Goal: Transaction & Acquisition: Purchase product/service

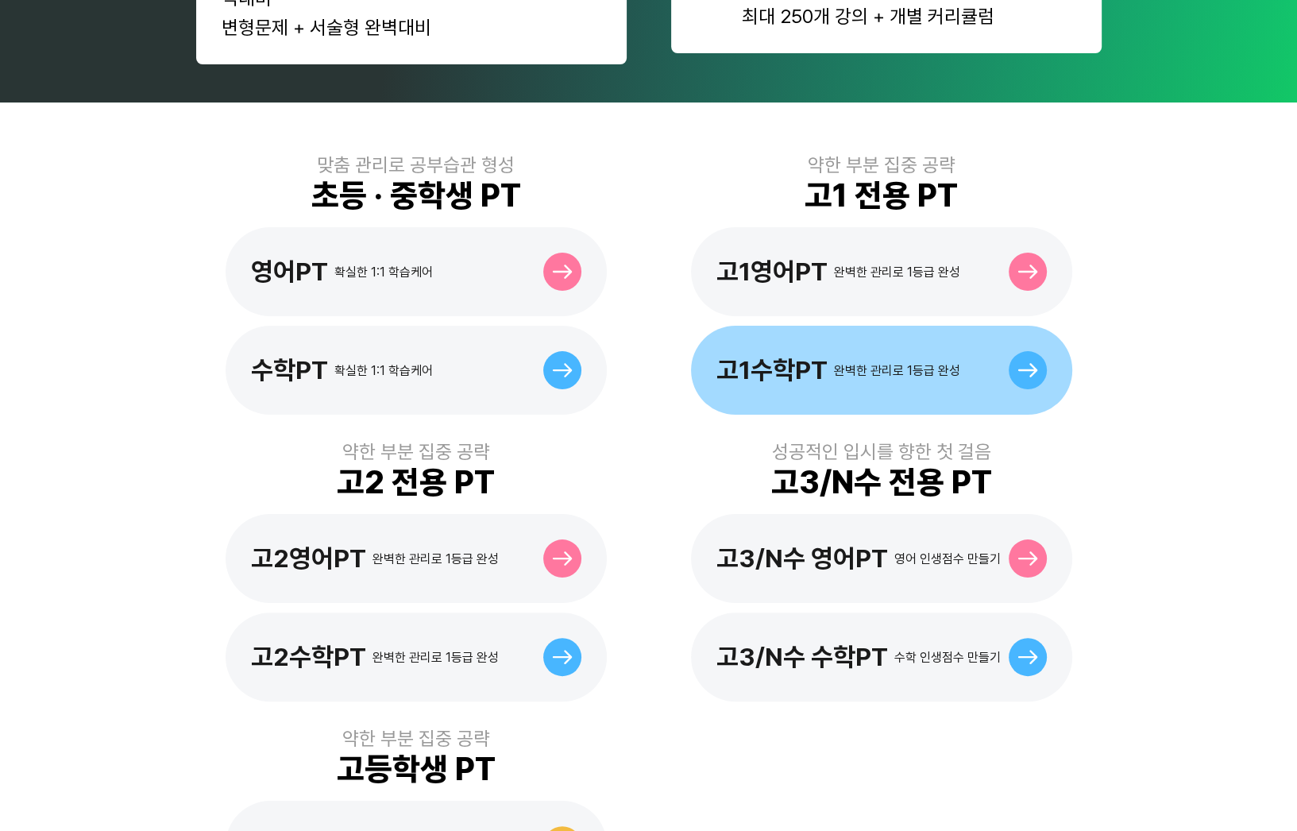
scroll to position [397, 0]
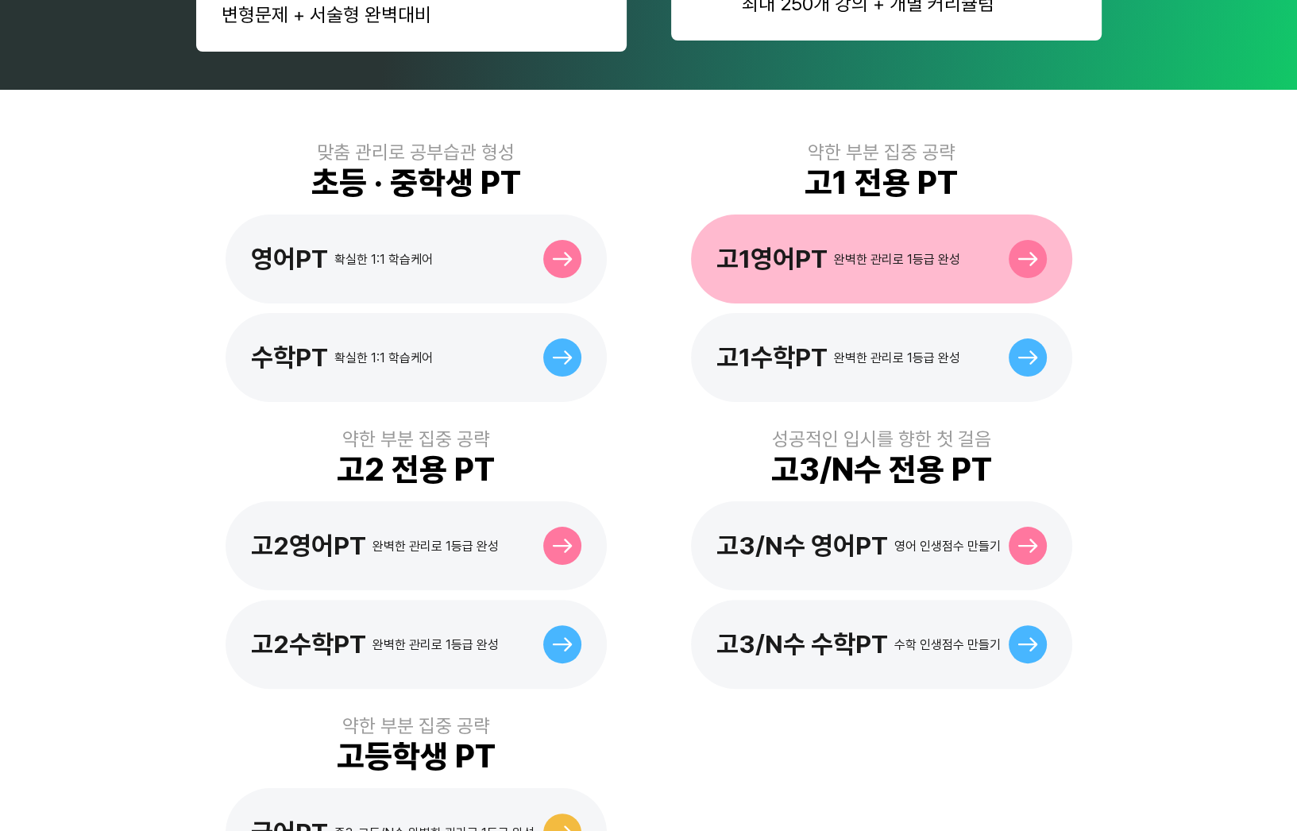
click at [960, 255] on div "고1영어PT 완벽한 관리로 1등급 완성" at bounding box center [881, 258] width 381 height 89
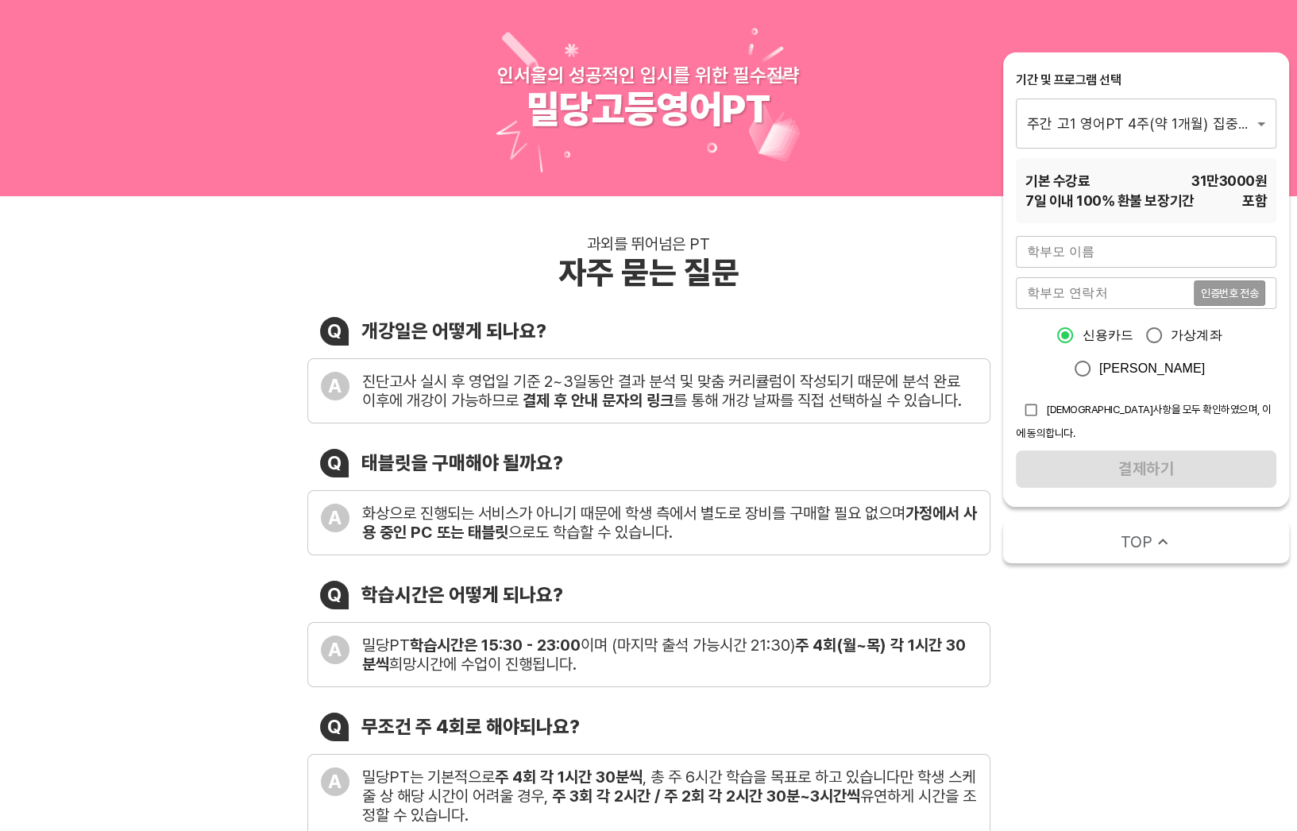
click at [1086, 245] on input "text" at bounding box center [1146, 252] width 261 height 32
type input "테스트"
type input "01076418513"
click at [1223, 292] on span "인증번호 전송" at bounding box center [1229, 293] width 57 height 11
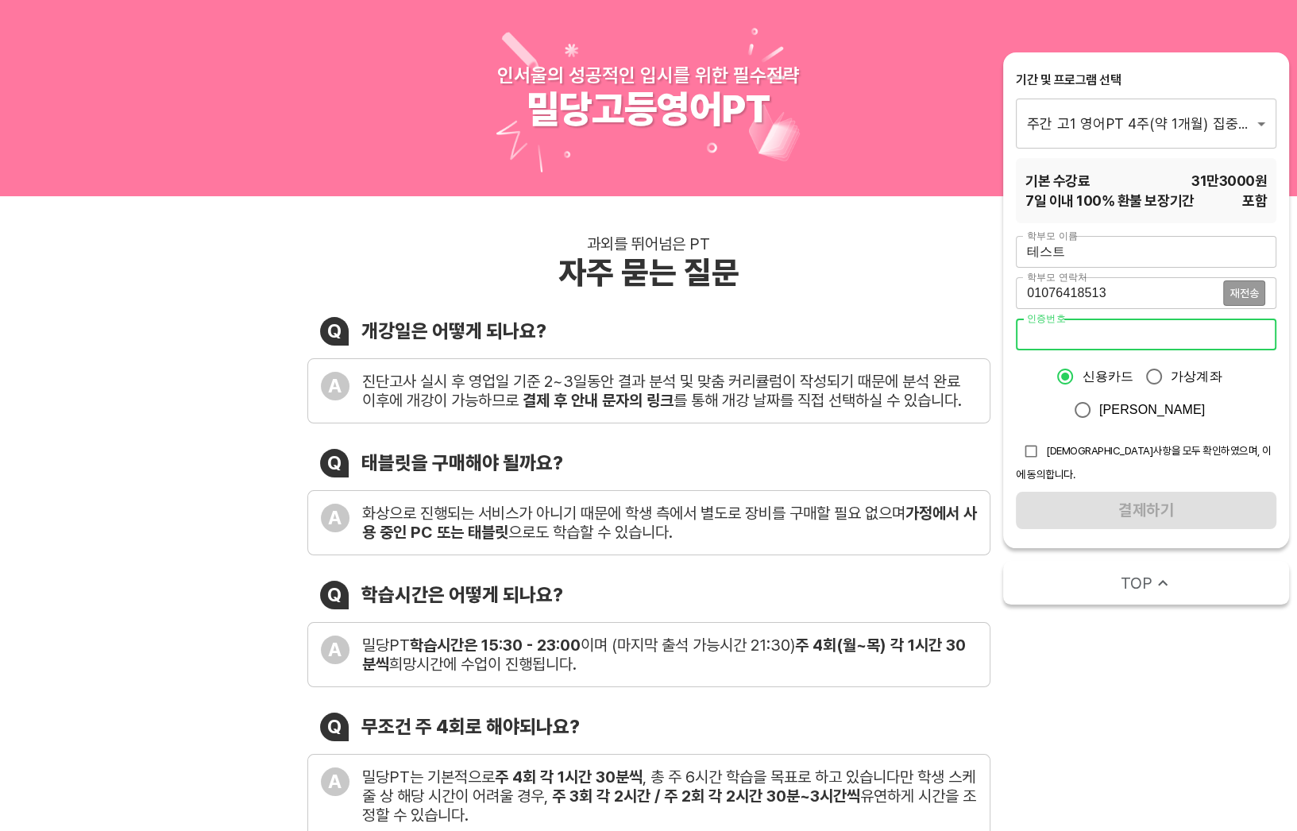
click at [1062, 331] on input "number" at bounding box center [1146, 335] width 261 height 32
type input "3831"
click at [1037, 452] on input "checkbox" at bounding box center [1031, 451] width 30 height 30
checkbox input "true"
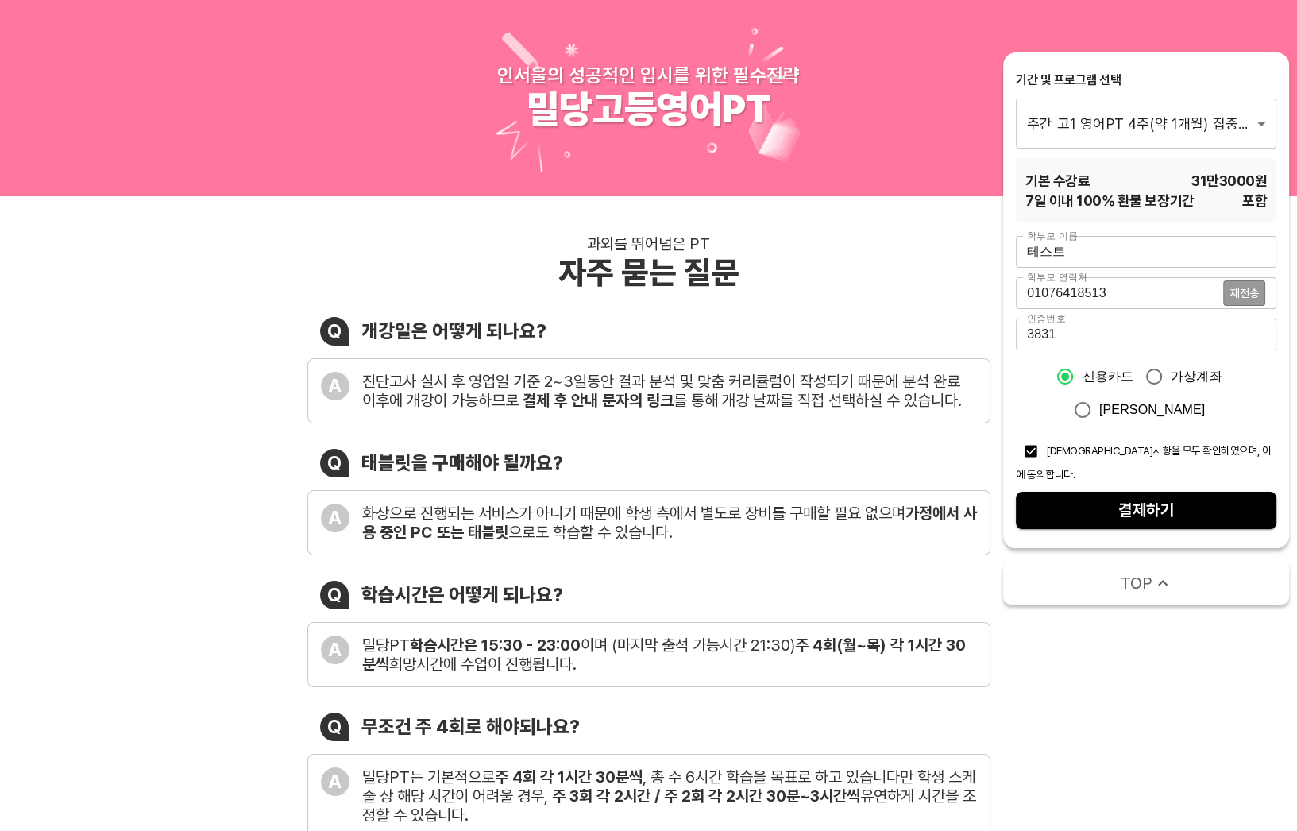
click at [1055, 496] on span "결제하기" at bounding box center [1146, 510] width 235 height 28
click at [1042, 341] on input "3831" at bounding box center [1146, 335] width 261 height 32
click at [1036, 330] on input "3831" at bounding box center [1146, 335] width 261 height 32
type input "6831"
click at [1099, 496] on span "결제하기" at bounding box center [1146, 510] width 235 height 28
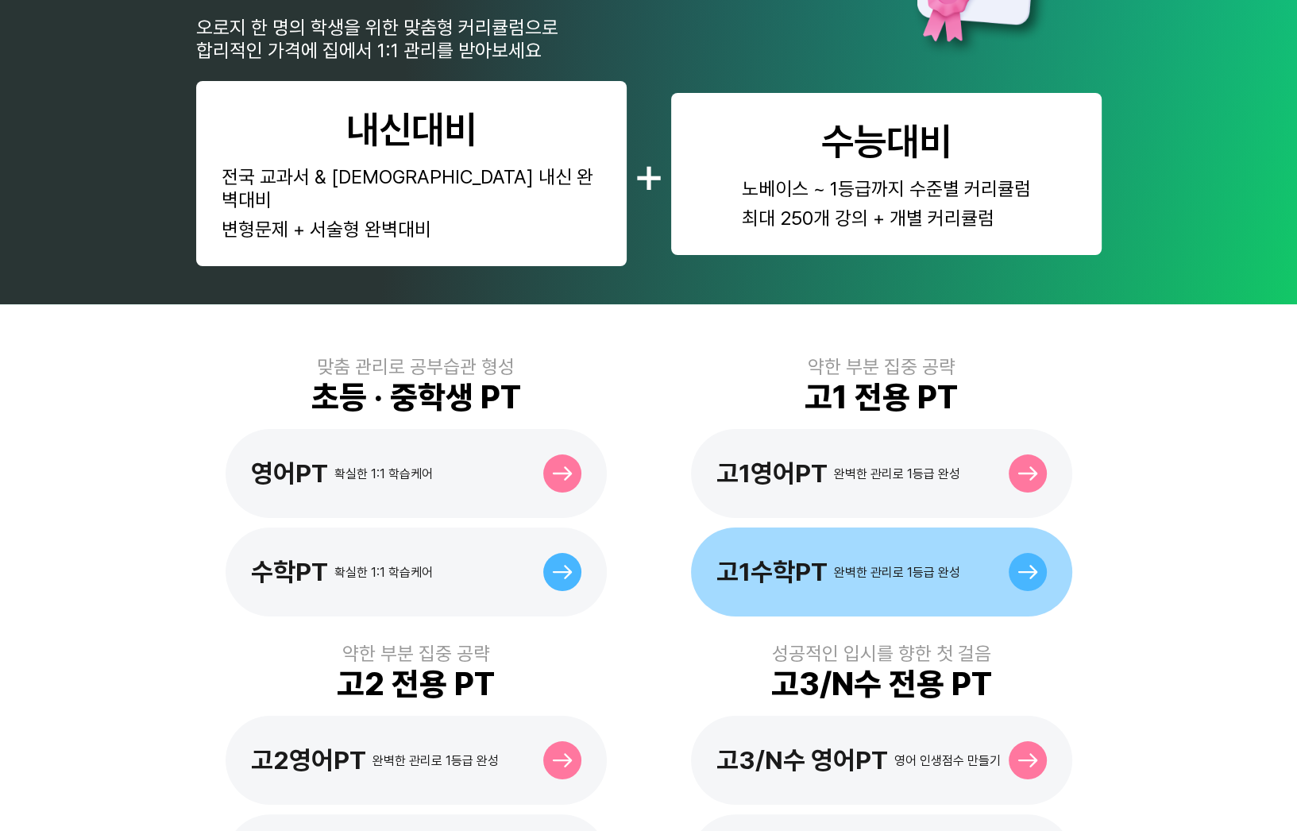
scroll to position [318, 0]
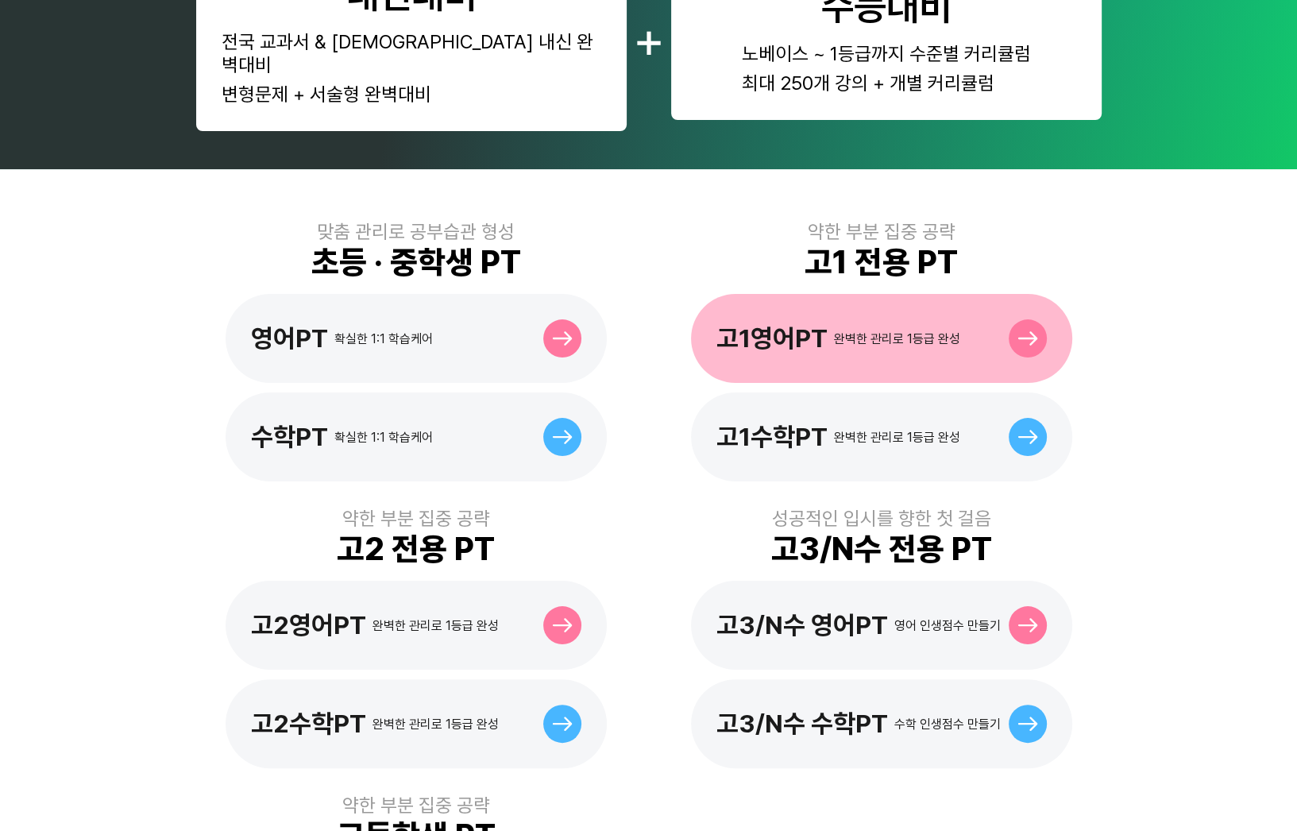
click at [812, 341] on div "고1영어PT 완벽한 관리로 1등급 완성" at bounding box center [881, 338] width 381 height 89
